Goal: Task Accomplishment & Management: Complete application form

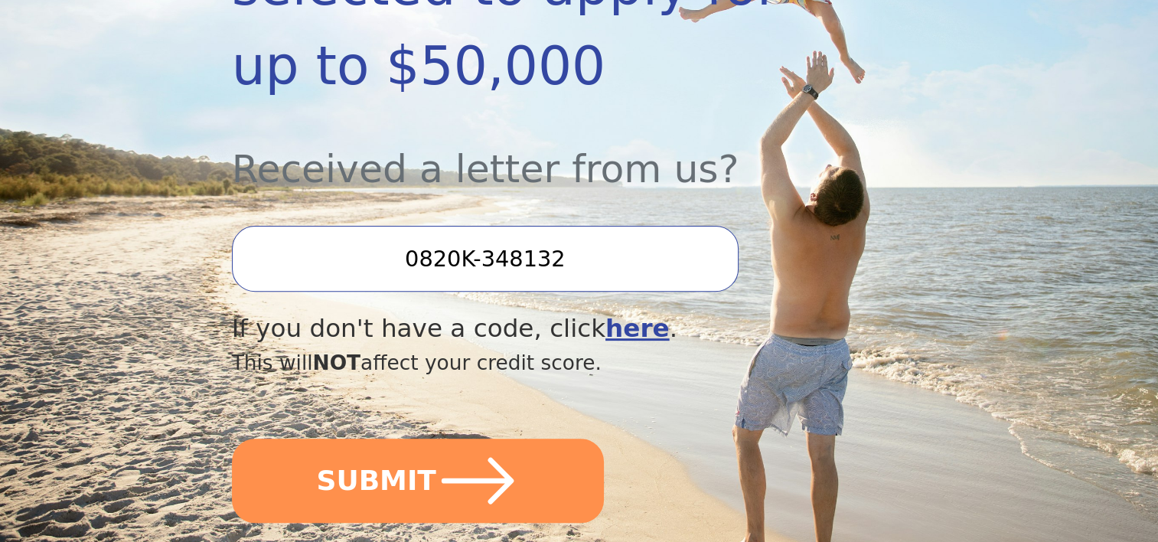
scroll to position [474, 0]
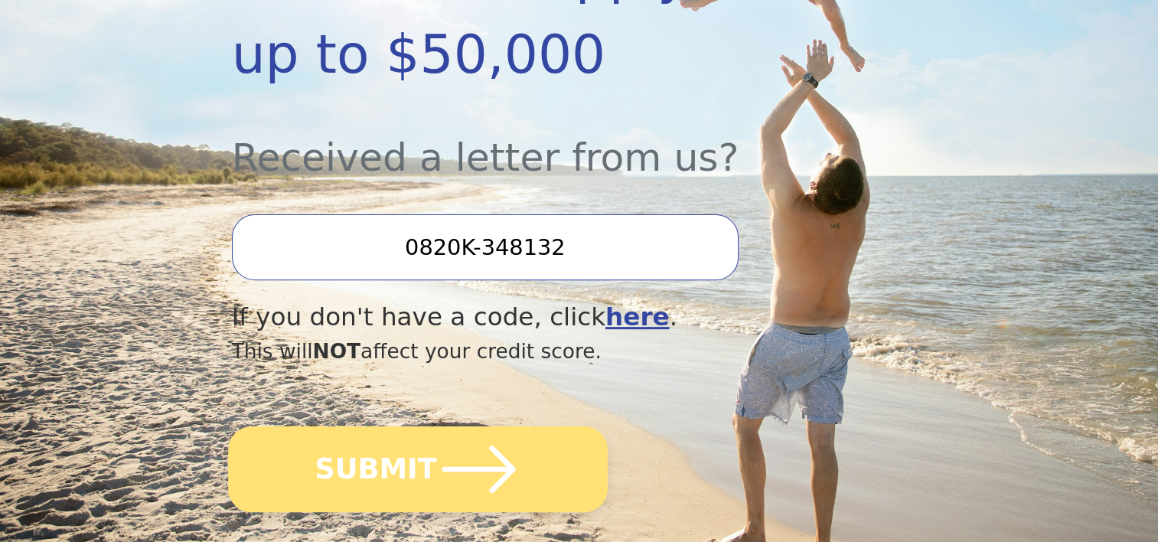
click at [481, 427] on icon "submit" at bounding box center [478, 469] width 84 height 84
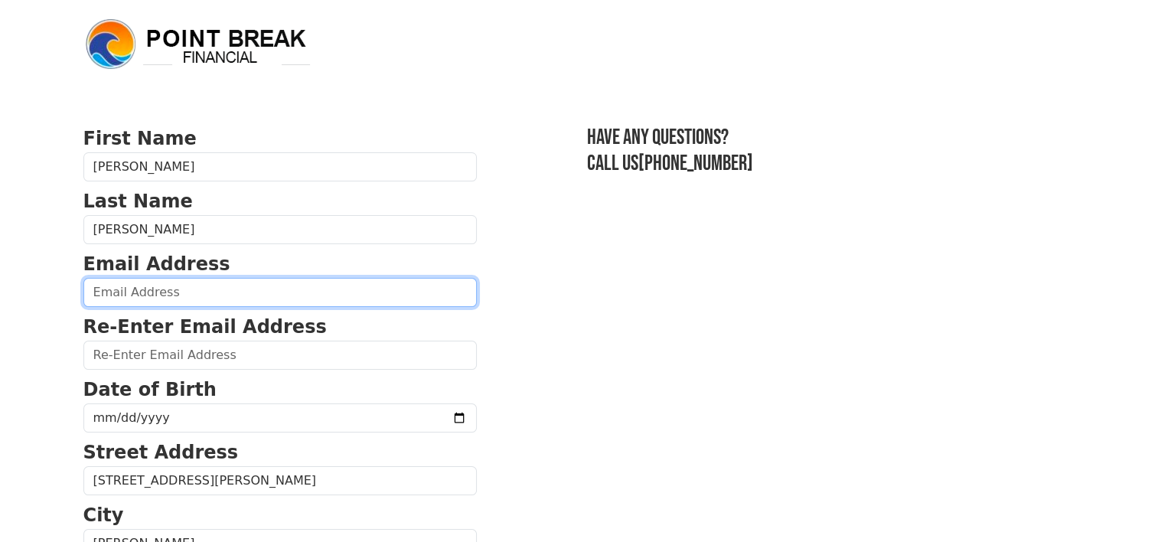
click at [220, 285] on input "email" at bounding box center [279, 292] width 393 height 29
type input "micmarshall44@gmail.com"
type input "(606) 315-9157"
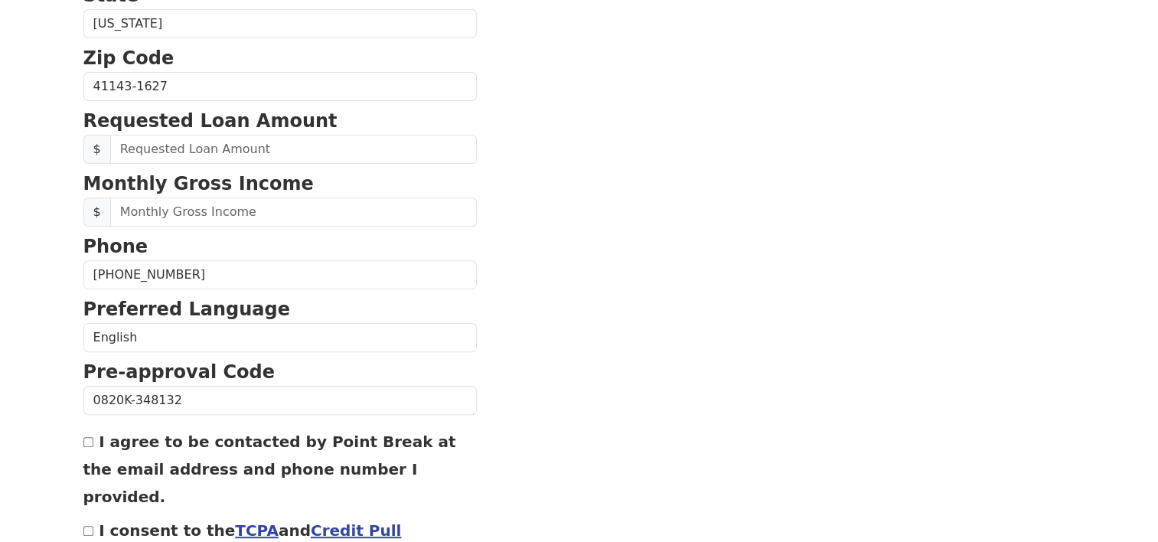
scroll to position [109, 0]
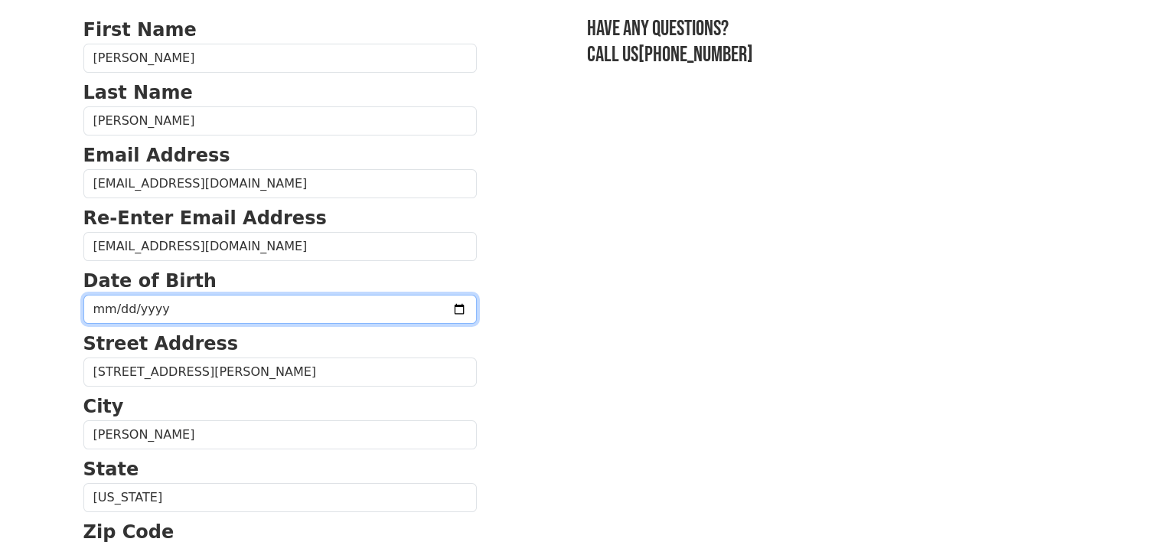
click at [286, 305] on input "date" at bounding box center [279, 309] width 393 height 29
type input "1960-11-16"
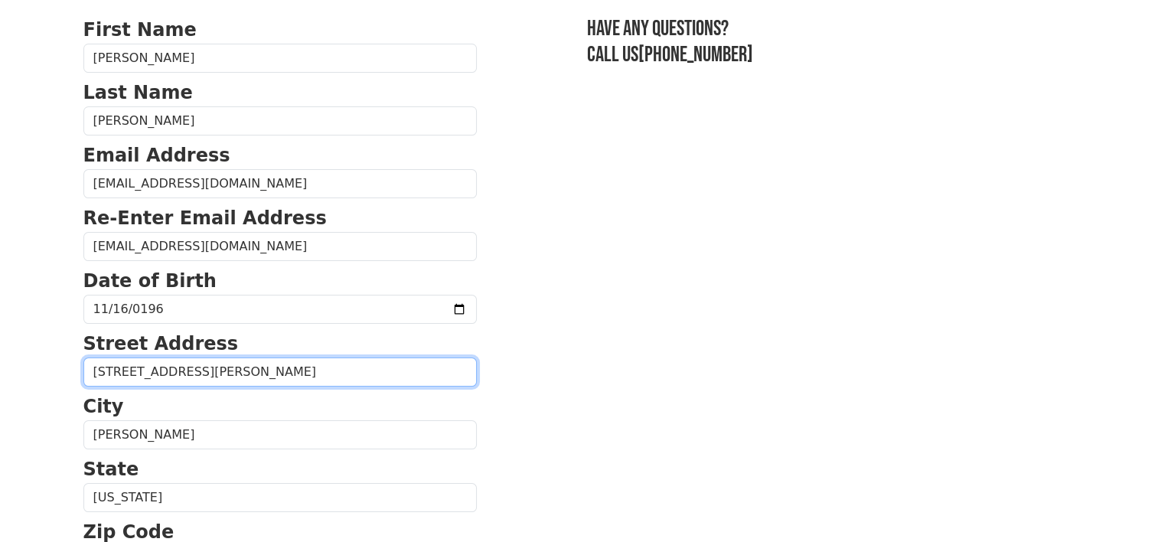
click at [233, 368] on input "1731 Carroll Cir" at bounding box center [279, 371] width 393 height 29
type input "1731 Carroll Circle"
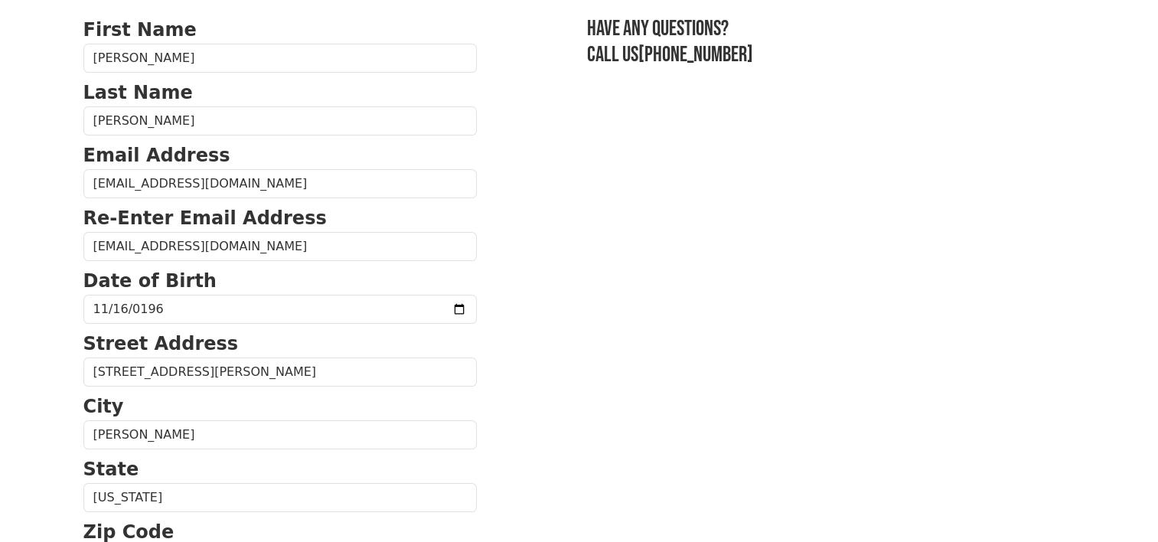
click at [404, 455] on p "State" at bounding box center [279, 469] width 393 height 28
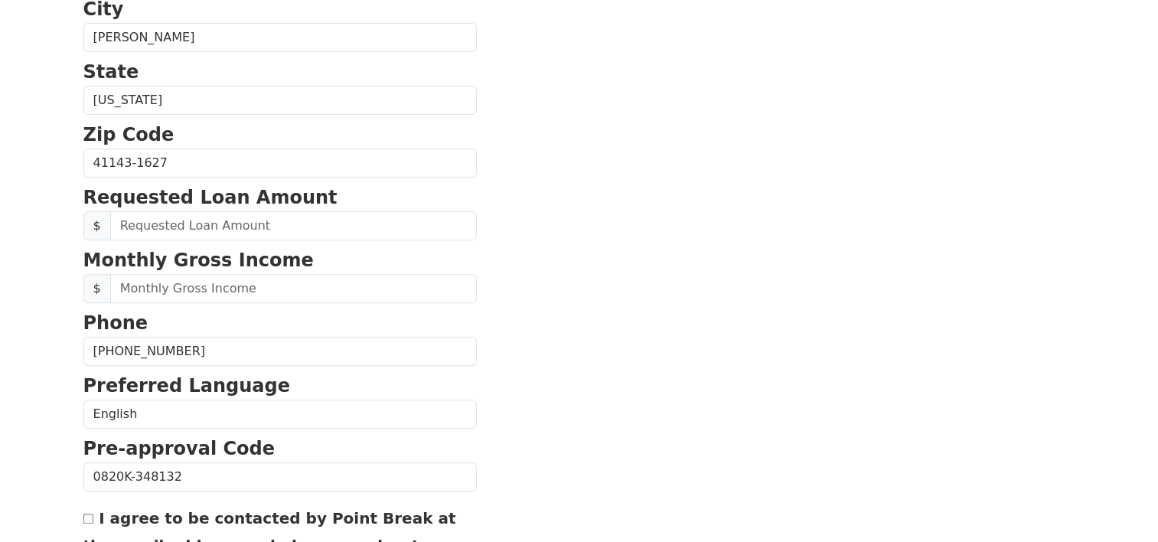
scroll to position [507, 0]
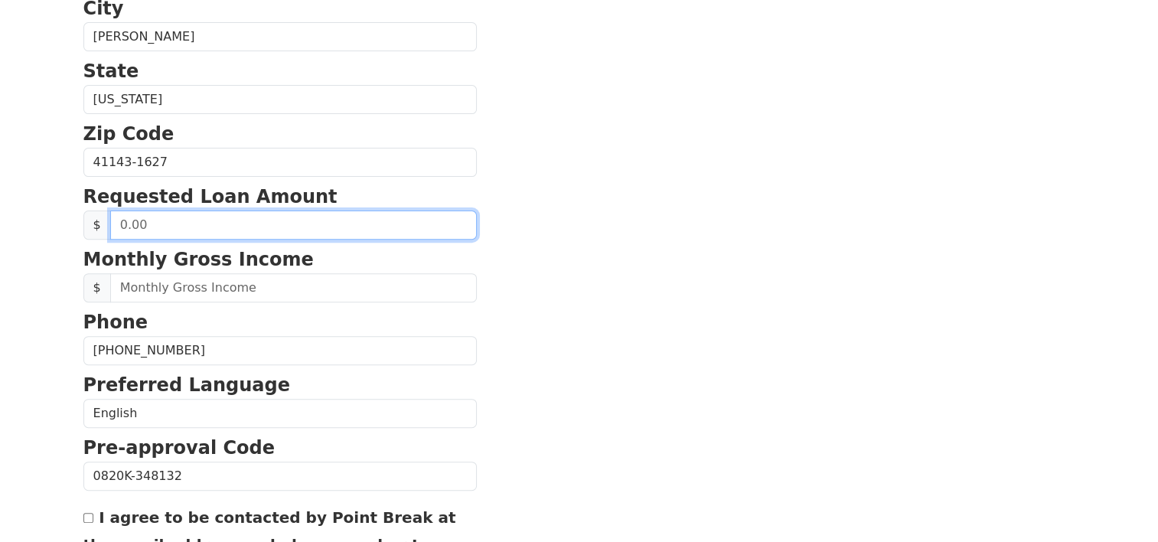
drag, startPoint x: 178, startPoint y: 234, endPoint x: 0, endPoint y: 224, distance: 177.8
type input "5,000.00"
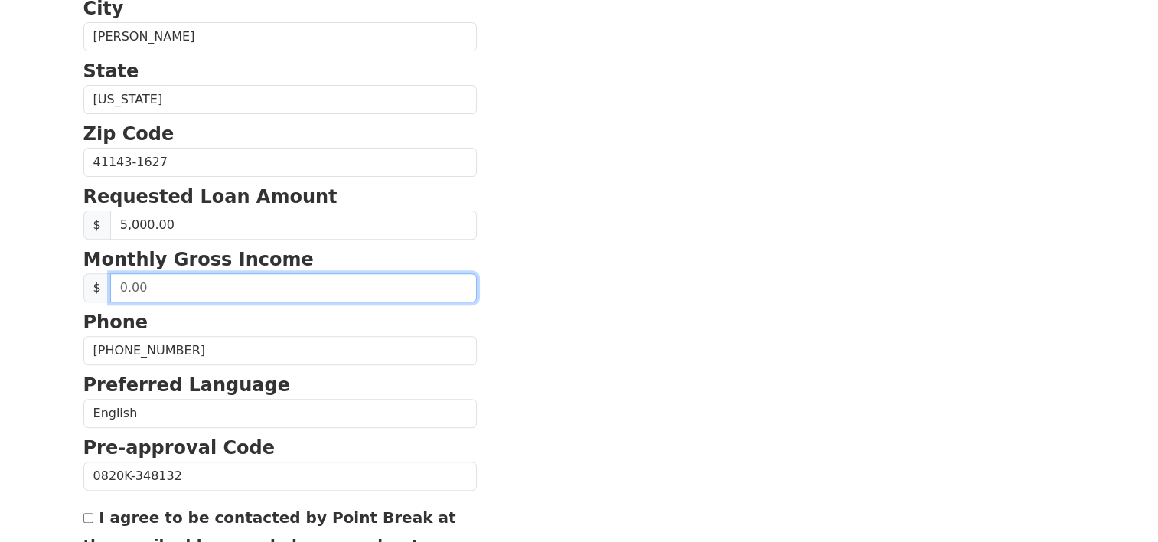
click at [158, 297] on input "text" at bounding box center [293, 287] width 367 height 29
drag, startPoint x: 148, startPoint y: 291, endPoint x: 60, endPoint y: 302, distance: 89.5
type input "2,608.33"
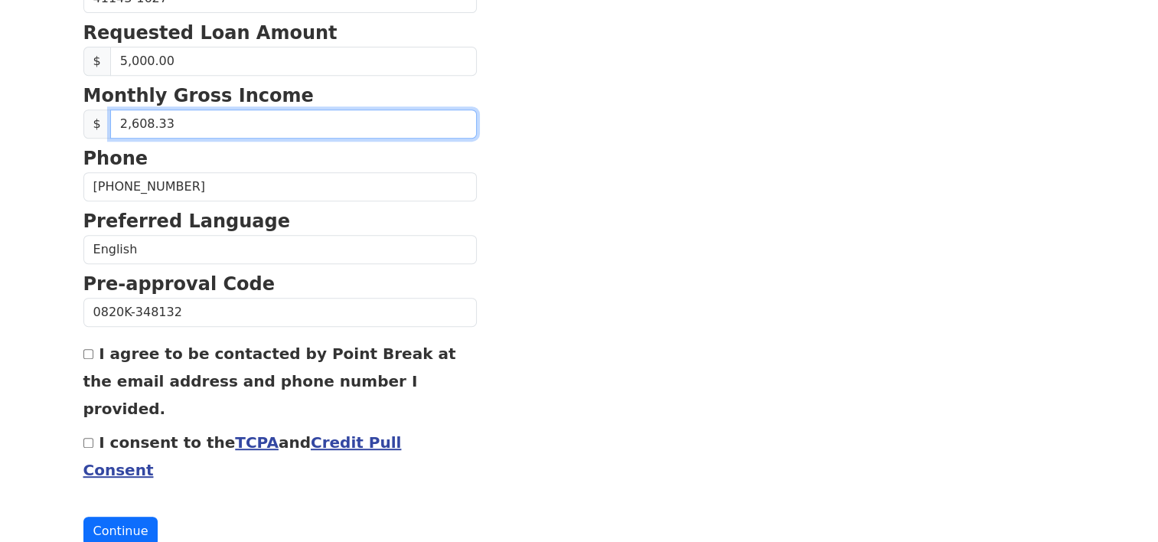
scroll to position [671, 0]
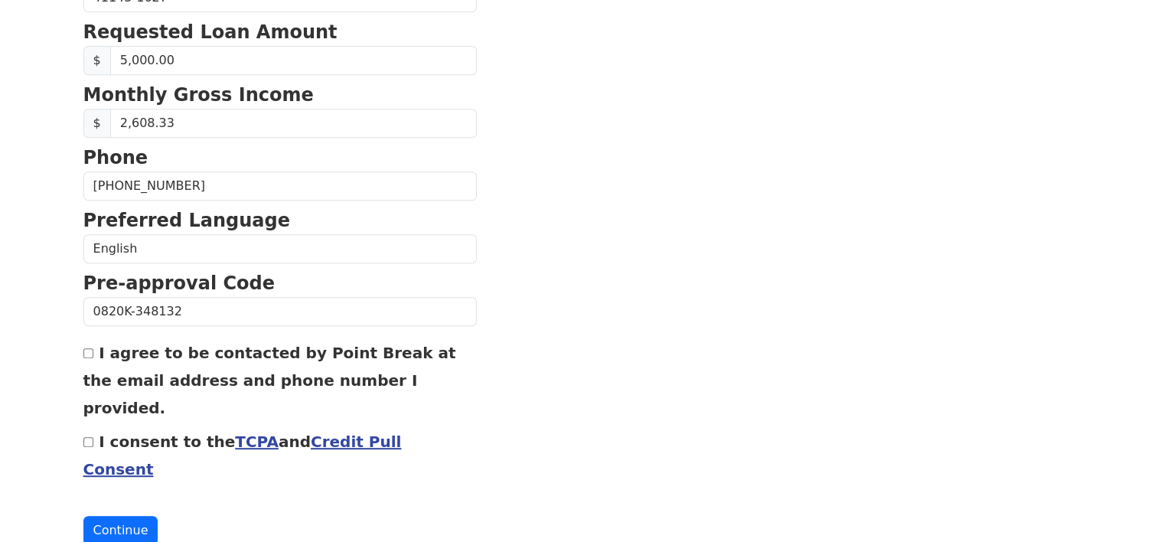
click at [89, 349] on input "I agree to be contacted by Point Break at the email address and phone number I …" at bounding box center [88, 353] width 10 height 10
checkbox input "true"
click at [86, 437] on input "I consent to the TCPA and Credit Pull Consent" at bounding box center [88, 442] width 10 height 10
checkbox input "true"
click at [113, 516] on button "Continue" at bounding box center [120, 530] width 75 height 29
